Goal: Transaction & Acquisition: Subscribe to service/newsletter

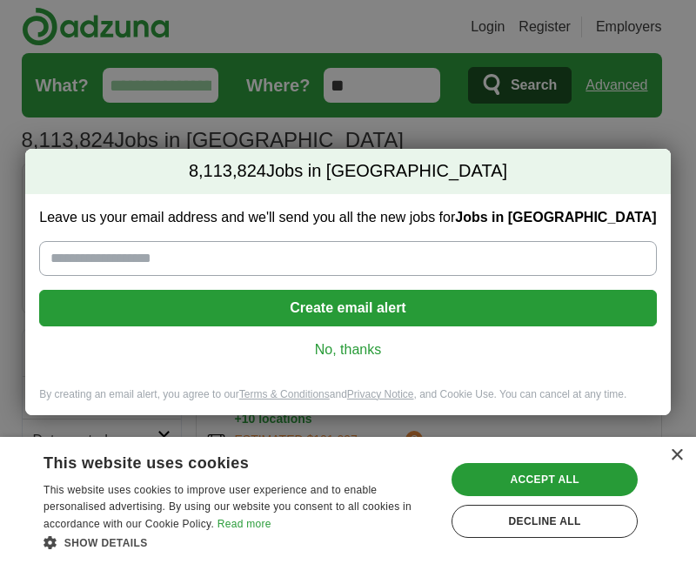
click at [205, 264] on input "Leave us your email address and we'll send you all the new jobs for Jobs in US" at bounding box center [347, 258] width 617 height 35
type input "**********"
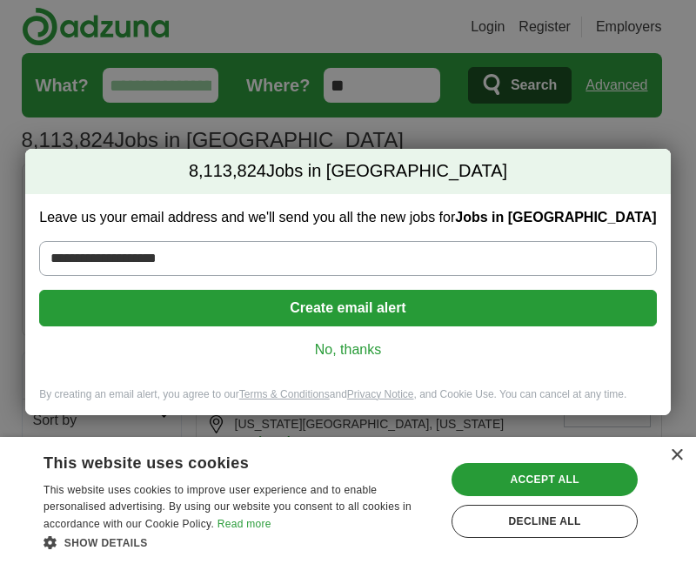
click at [373, 308] on button "Create email alert" at bounding box center [347, 308] width 617 height 37
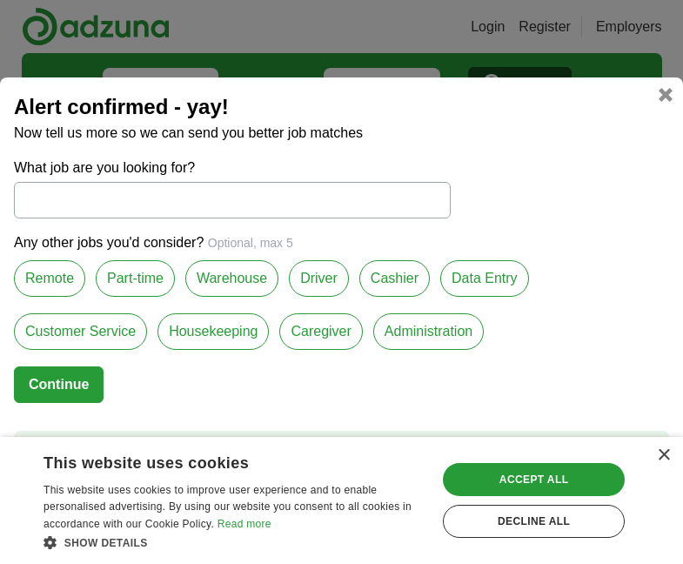
click at [63, 273] on label "Remote" at bounding box center [49, 278] width 71 height 37
click at [87, 333] on label "Customer Service" at bounding box center [80, 331] width 133 height 37
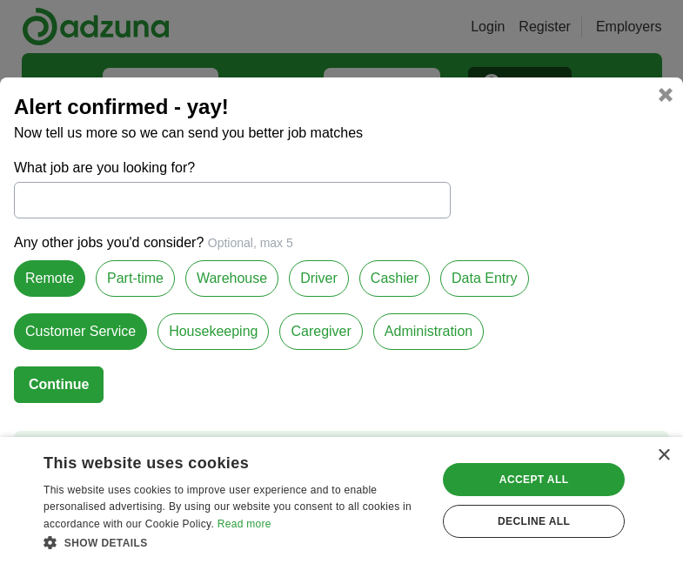
click at [474, 287] on label "Data Entry" at bounding box center [484, 278] width 89 height 37
click at [407, 320] on label "Administration" at bounding box center [428, 331] width 111 height 37
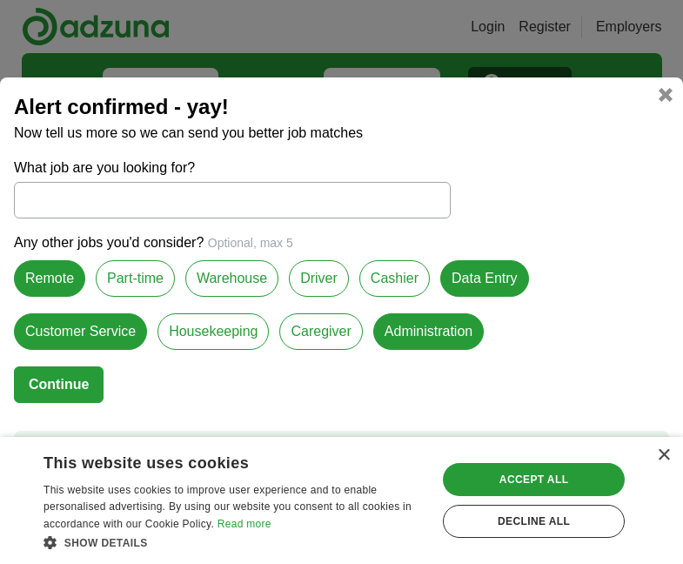
click at [316, 335] on label "Caregiver" at bounding box center [320, 331] width 83 height 37
click at [48, 377] on button "Continue" at bounding box center [59, 384] width 90 height 37
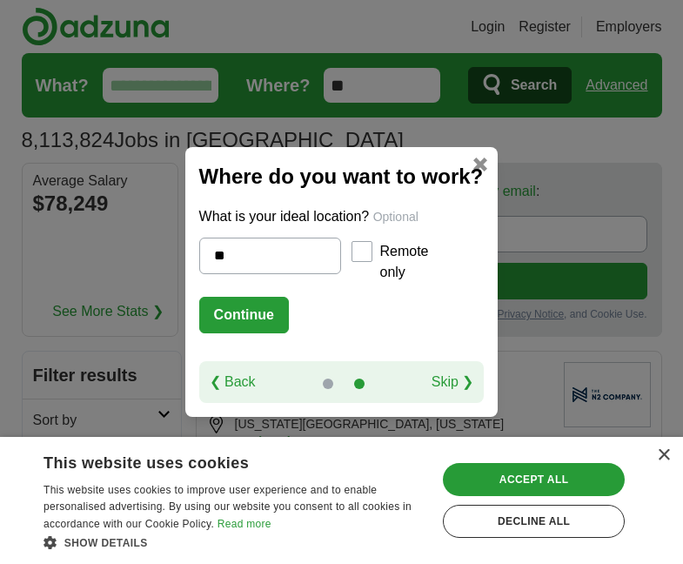
click at [227, 309] on button "Continue" at bounding box center [244, 315] width 90 height 37
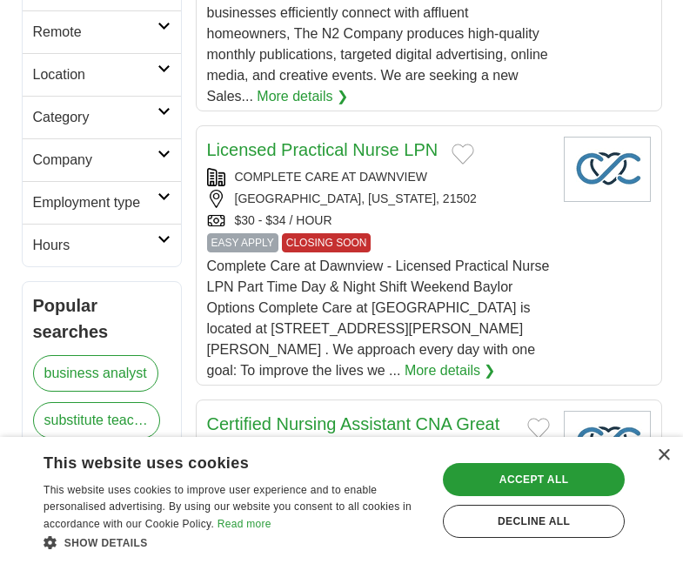
scroll to position [988, 0]
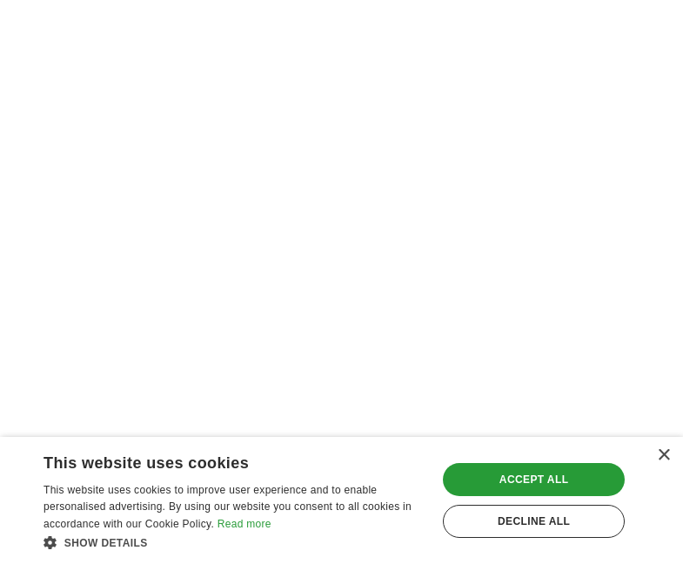
scroll to position [3578, 0]
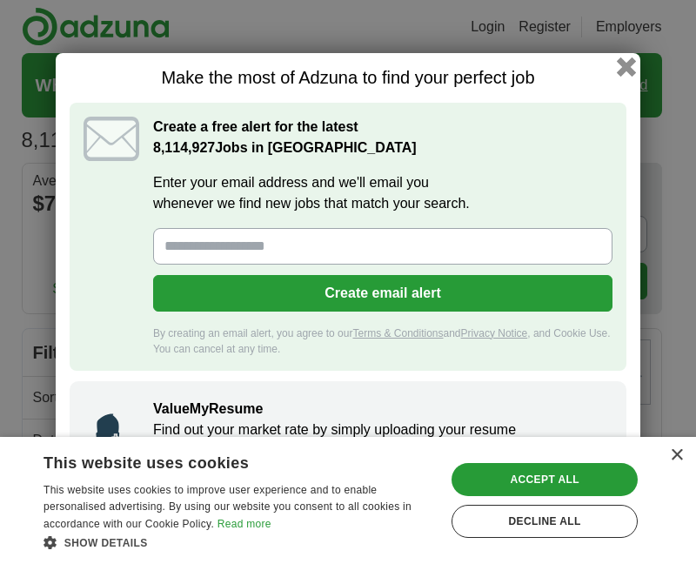
click at [628, 72] on button "button" at bounding box center [626, 66] width 19 height 19
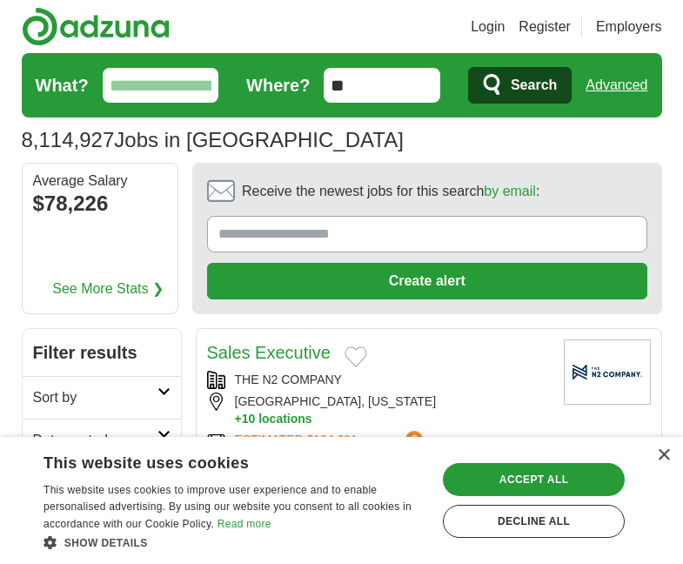
click at [165, 86] on input "What?" at bounding box center [161, 85] width 117 height 35
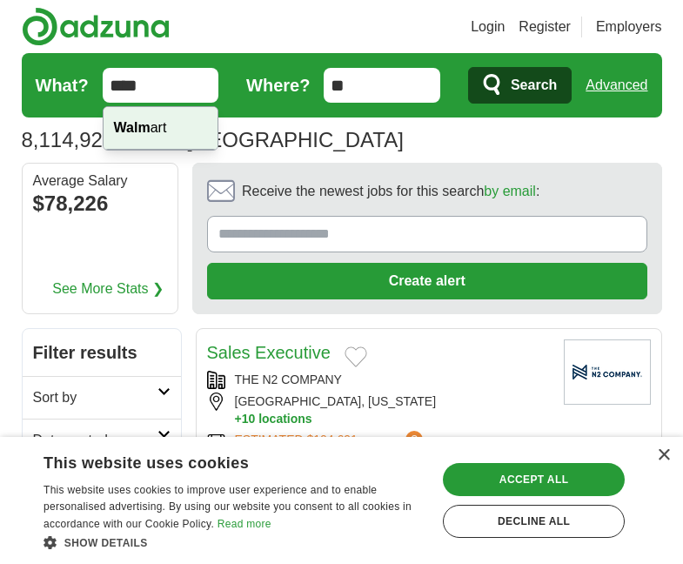
click at [159, 128] on div "Walm art" at bounding box center [161, 128] width 115 height 43
type input "*******"
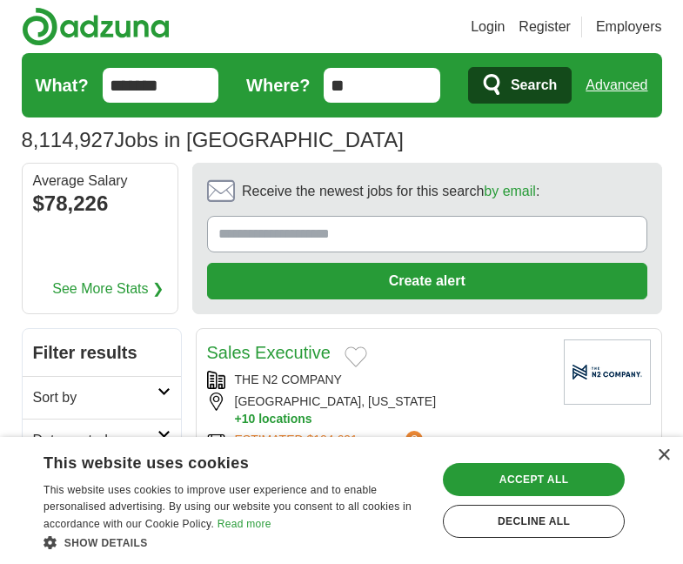
click at [501, 84] on icon "submit" at bounding box center [493, 85] width 21 height 24
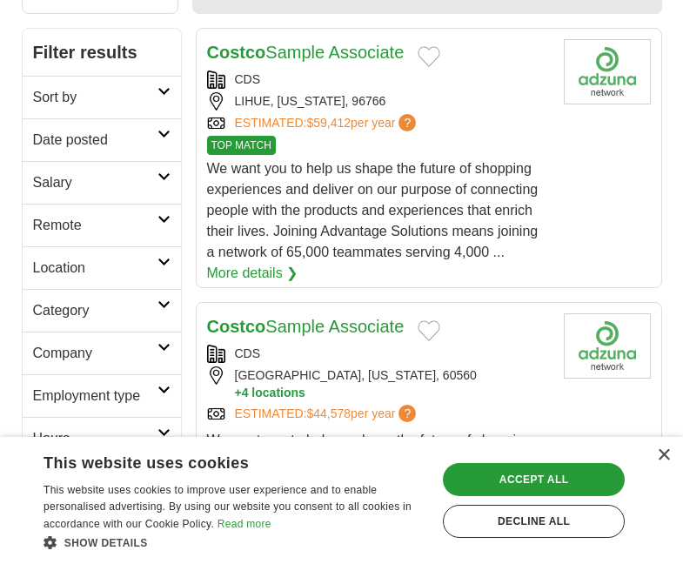
scroll to position [338, 0]
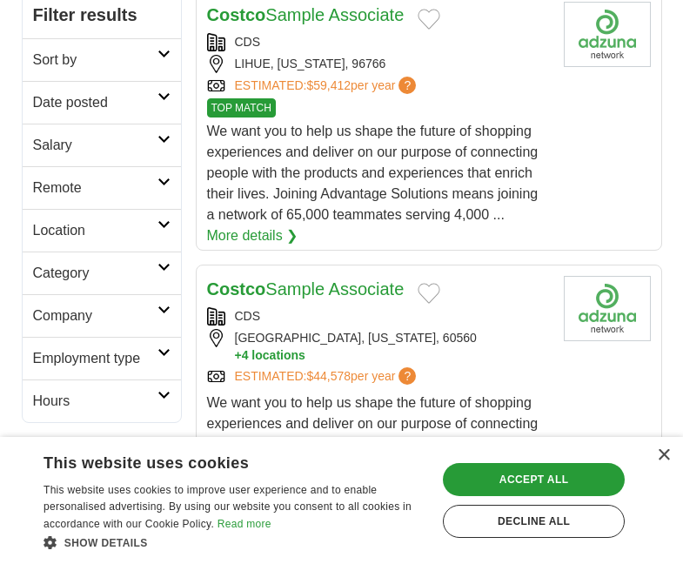
click at [73, 192] on h2 "Remote" at bounding box center [95, 188] width 124 height 21
click at [94, 231] on link "Remote jobs" at bounding box center [72, 229] width 78 height 15
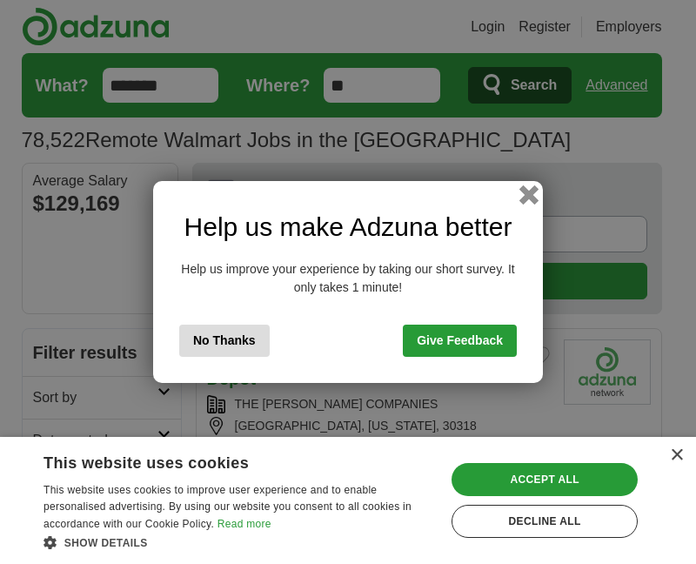
click at [537, 195] on button "button" at bounding box center [529, 194] width 19 height 19
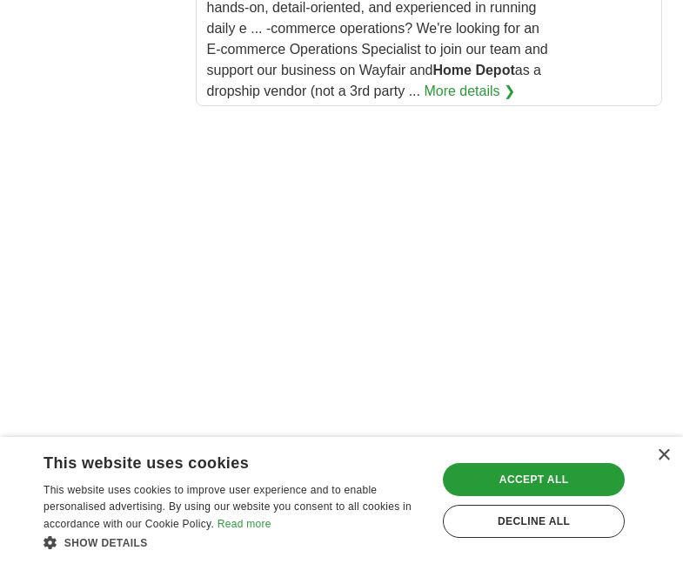
scroll to position [3441, 0]
